Goal: Information Seeking & Learning: Learn about a topic

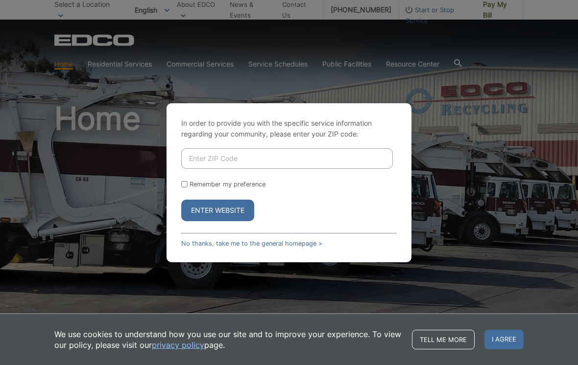
click at [246, 166] on input "Enter ZIP Code" at bounding box center [286, 158] width 211 height 21
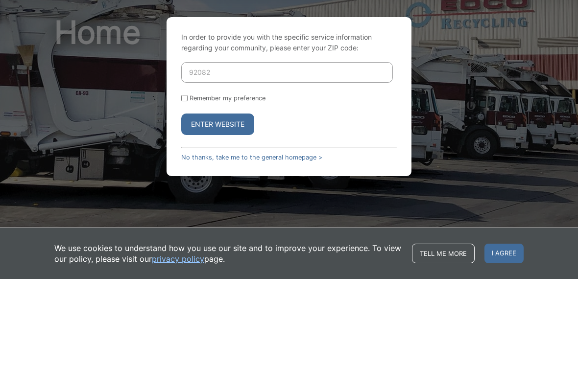
type input "92082"
click at [235, 200] on button "Enter Website" at bounding box center [217, 211] width 73 height 22
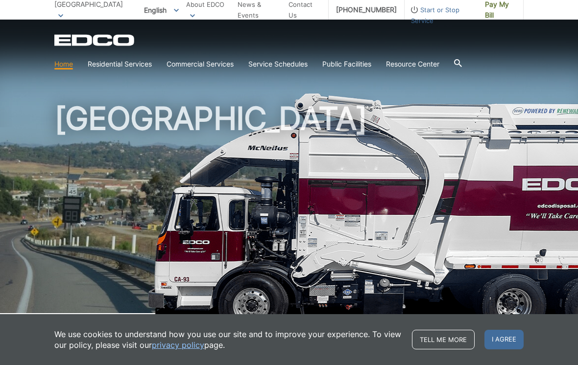
click at [123, 67] on link "Residential Services" at bounding box center [120, 64] width 64 height 11
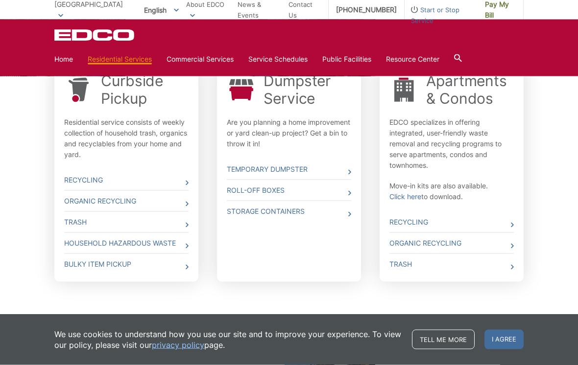
scroll to position [328, 0]
click at [68, 176] on link "Recycling" at bounding box center [126, 179] width 124 height 21
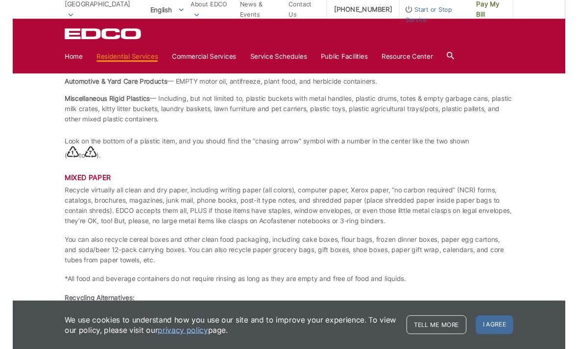
scroll to position [1249, 0]
